Goal: Go to known website: Access a specific website the user already knows

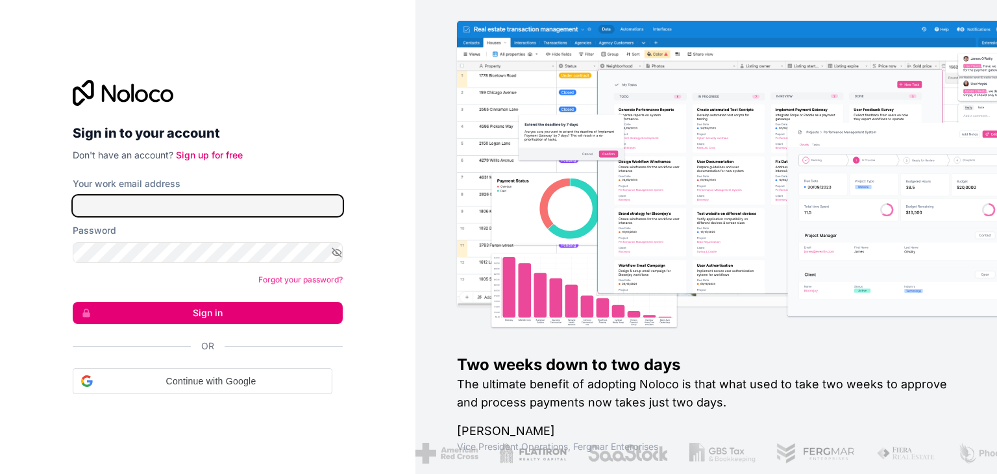
click at [268, 210] on input "Your work email address" at bounding box center [208, 205] width 270 height 21
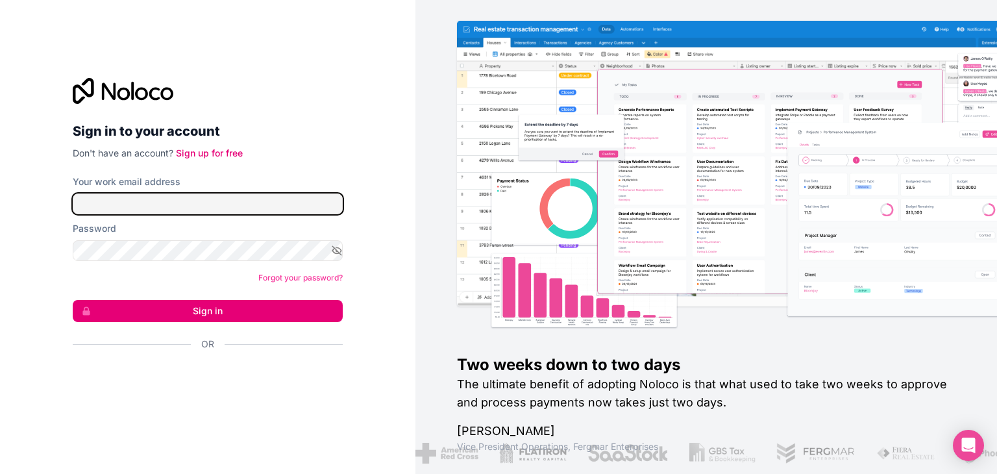
type input "[EMAIL_ADDRESS][DOMAIN_NAME]"
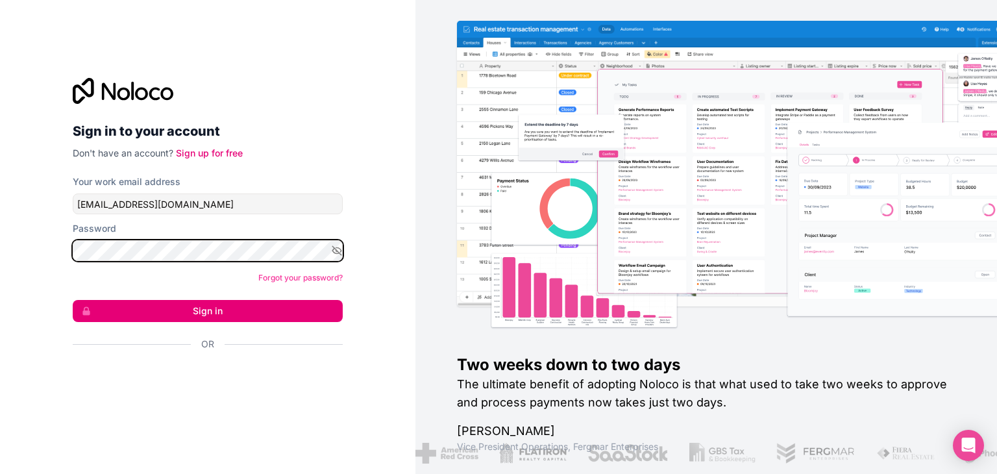
click at [73, 300] on button "Sign in" at bounding box center [208, 311] width 270 height 22
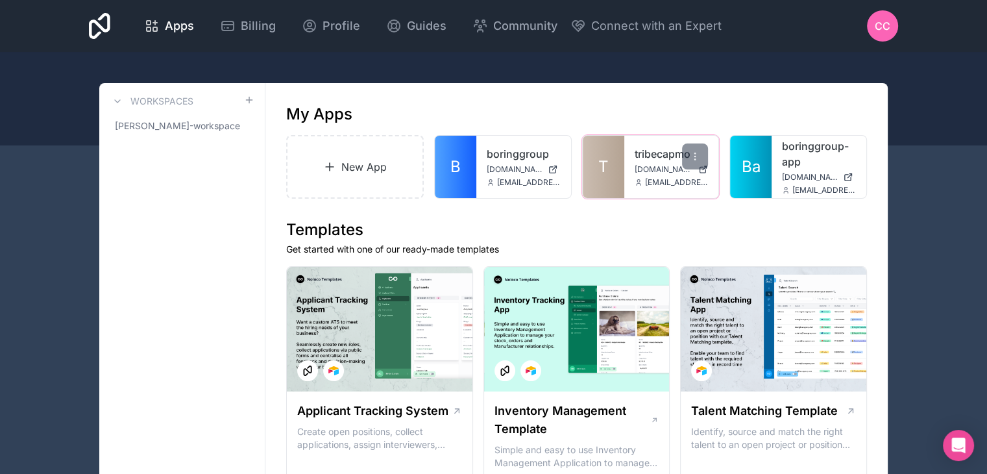
click at [590, 174] on link "T" at bounding box center [604, 167] width 42 height 62
